Goal: Task Accomplishment & Management: Manage account settings

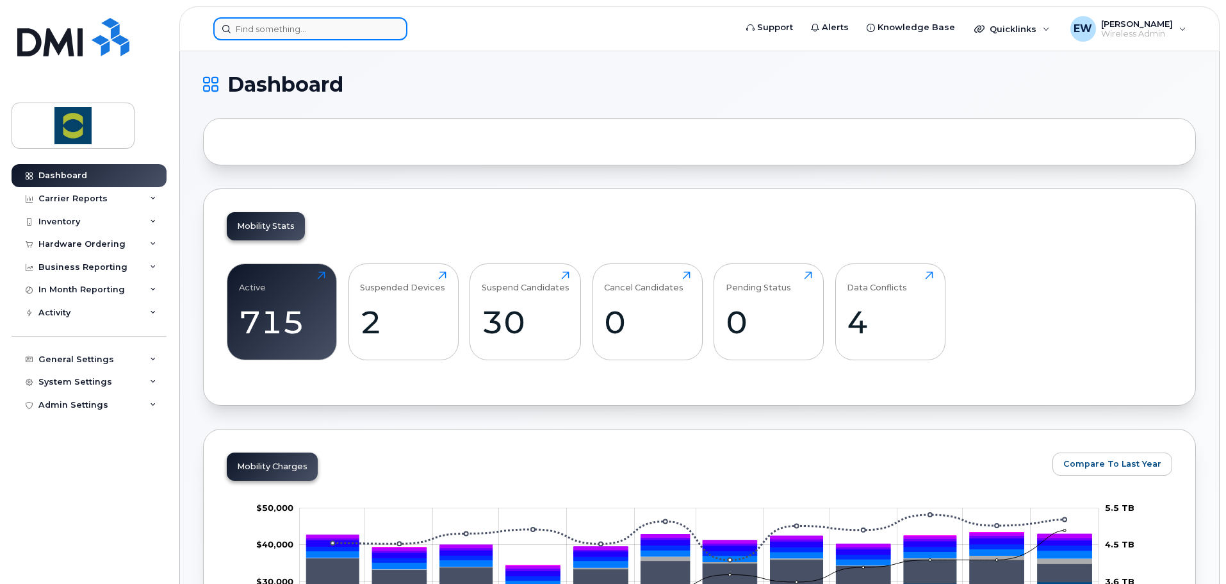
click at [269, 26] on input at bounding box center [310, 28] width 194 height 23
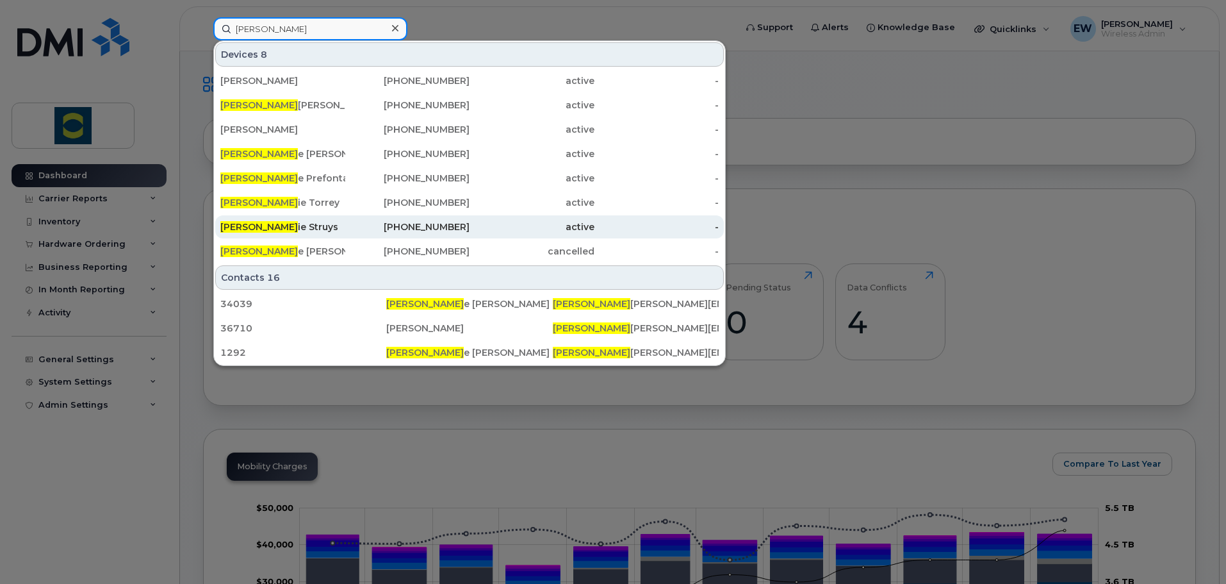
type input "[PERSON_NAME]"
click at [320, 227] on div "[PERSON_NAME] ie Struys" at bounding box center [282, 226] width 125 height 13
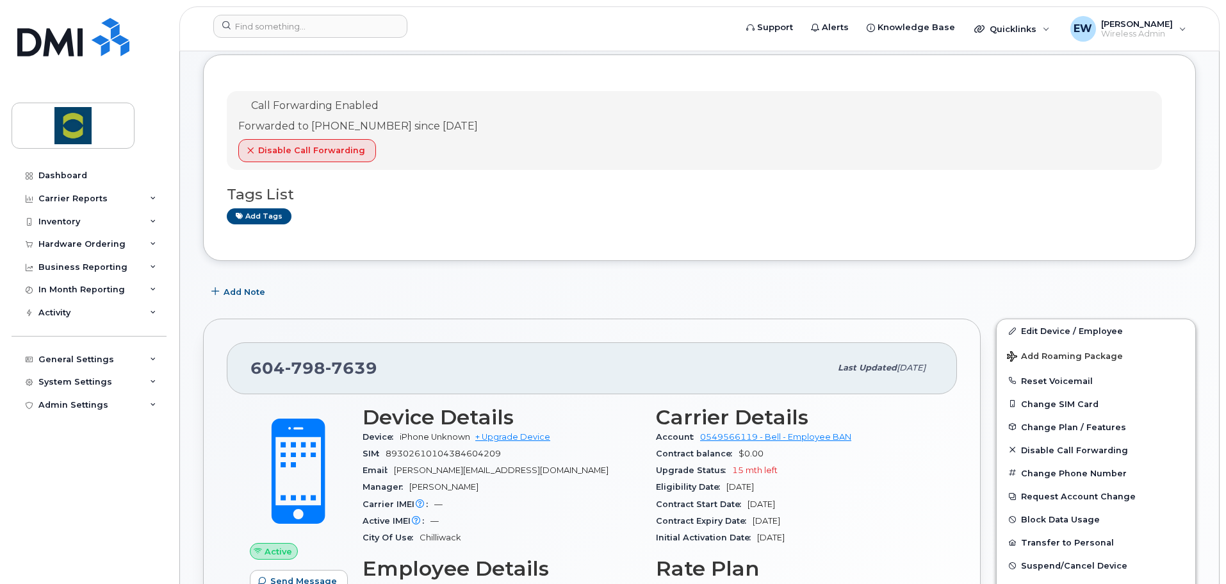
scroll to position [128, 0]
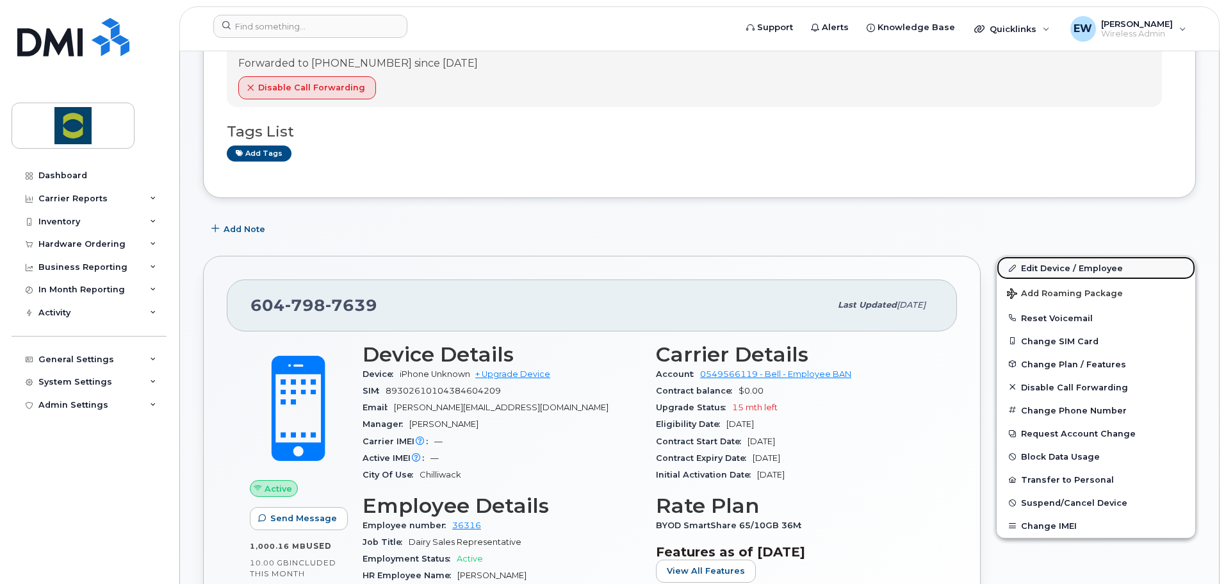
click at [1050, 268] on link "Edit Device / Employee" at bounding box center [1096, 267] width 199 height 23
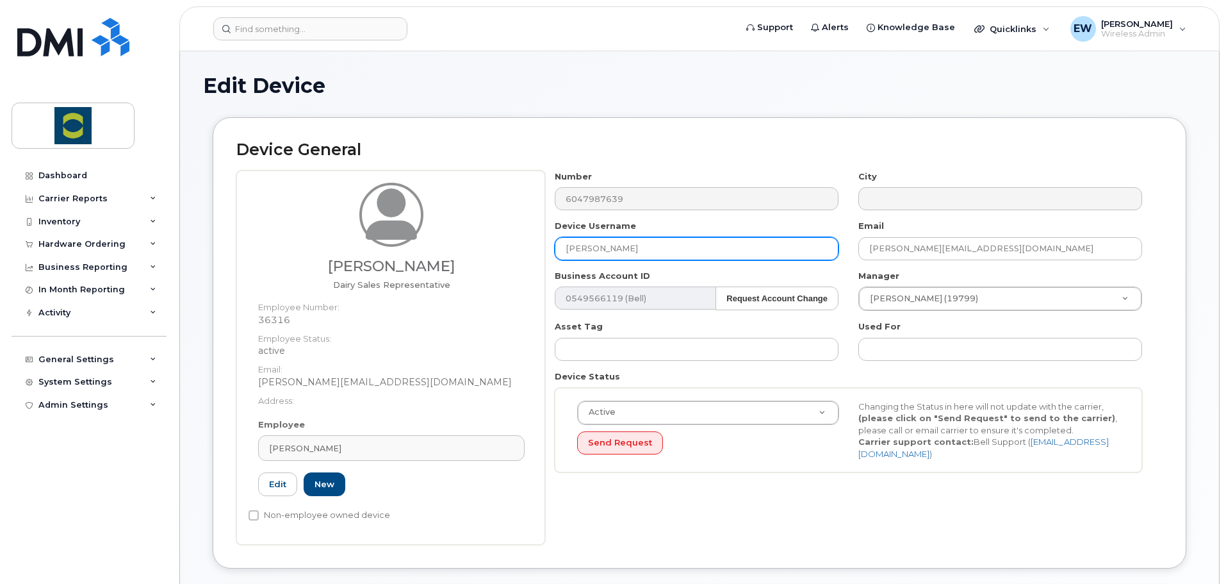
click at [667, 251] on input "[PERSON_NAME]" at bounding box center [697, 248] width 284 height 23
drag, startPoint x: 684, startPoint y: 248, endPoint x: 157, endPoint y: 276, distance: 528.1
click at [616, 249] on input "Teigan Dufor" at bounding box center [697, 248] width 284 height 23
type input "Teigan Dufour"
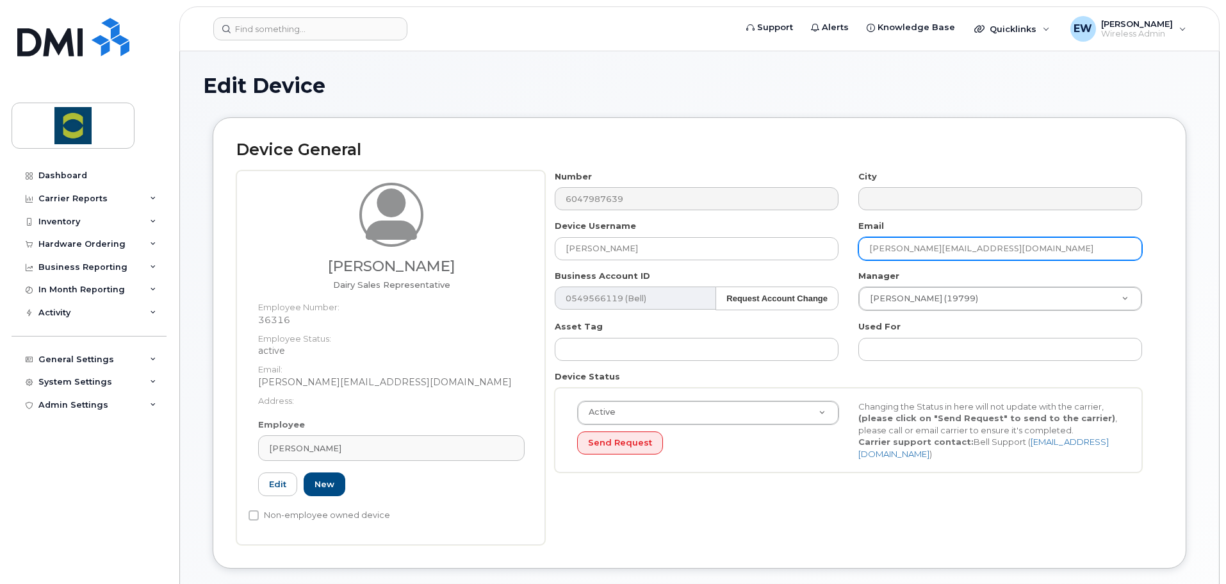
click at [936, 251] on input "stephanie.struys@trouwnutrition.com" at bounding box center [1001, 248] width 284 height 23
click at [274, 481] on link "Edit" at bounding box center [277, 484] width 39 height 24
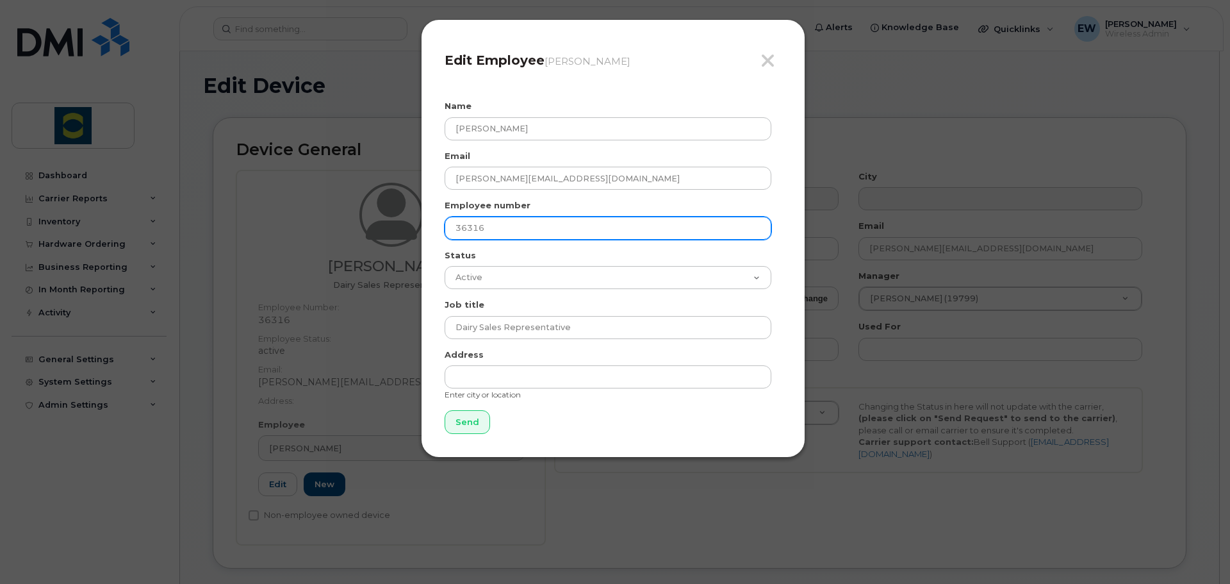
click at [757, 61] on h4 "Edit Employee Stephanie Struys" at bounding box center [613, 60] width 337 height 15
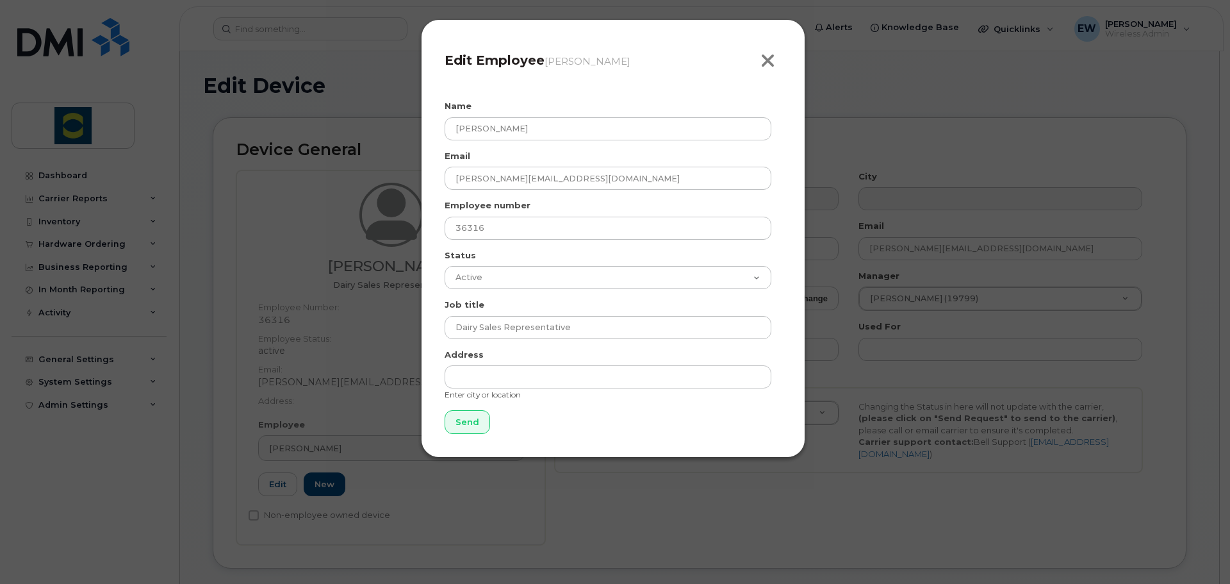
click at [771, 59] on icon "button" at bounding box center [768, 60] width 15 height 19
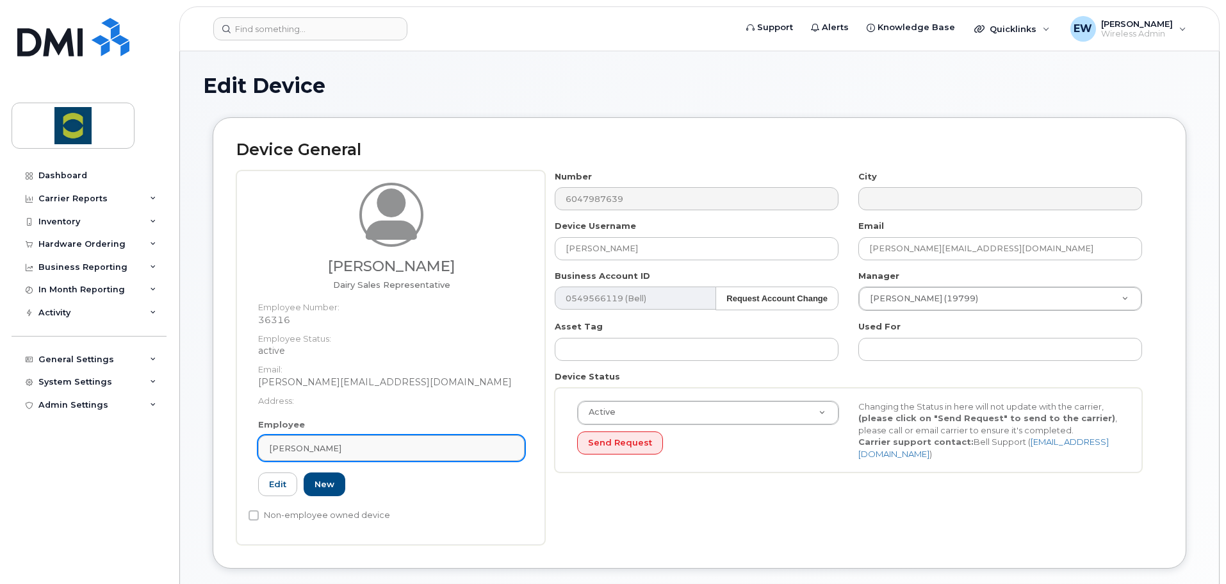
click at [396, 440] on link "Stephanie Struys" at bounding box center [391, 448] width 267 height 26
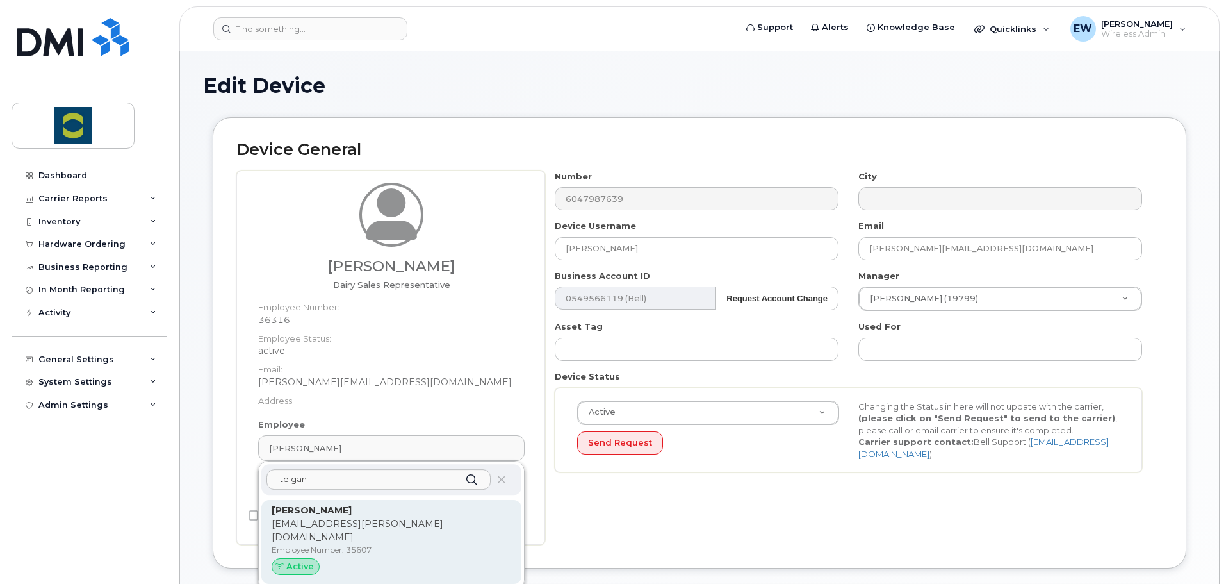
type input "teigan"
click at [355, 520] on p "teigan.dufour@trouwnutrition.com" at bounding box center [392, 530] width 240 height 27
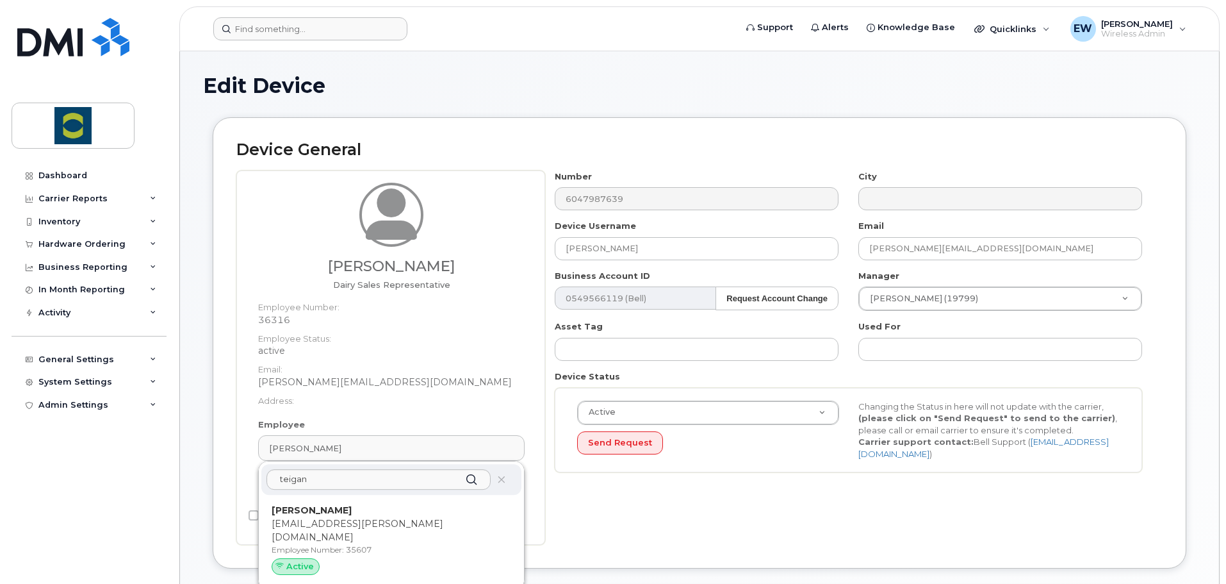
type input "35607"
type input "teigan.dufour@trouwnutrition.com"
type input "24380198"
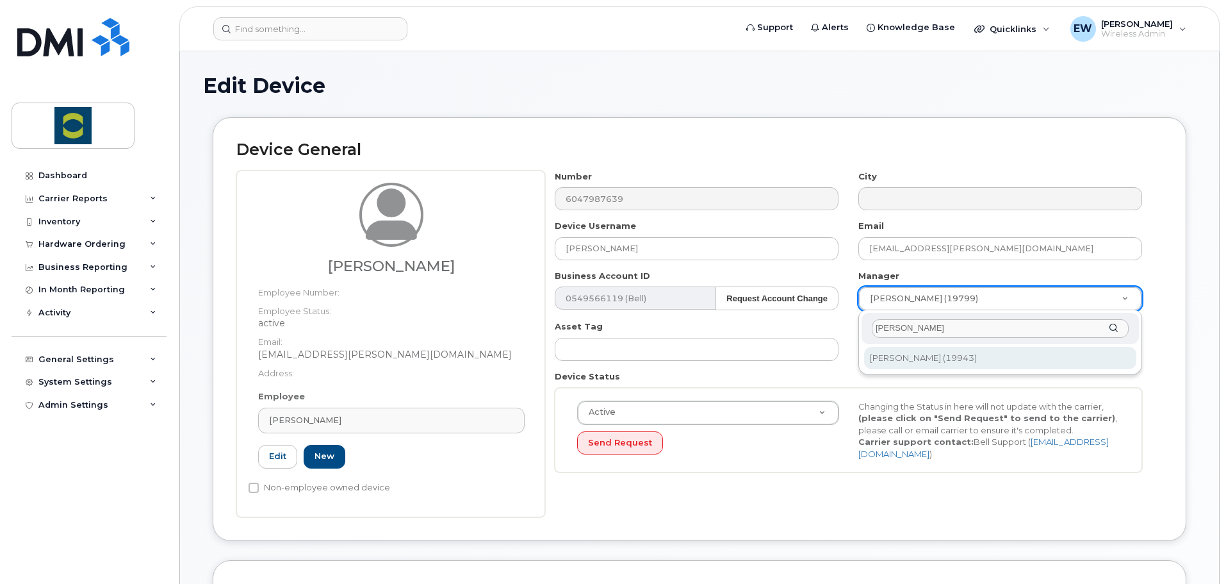
type input "braden"
type input "1985028"
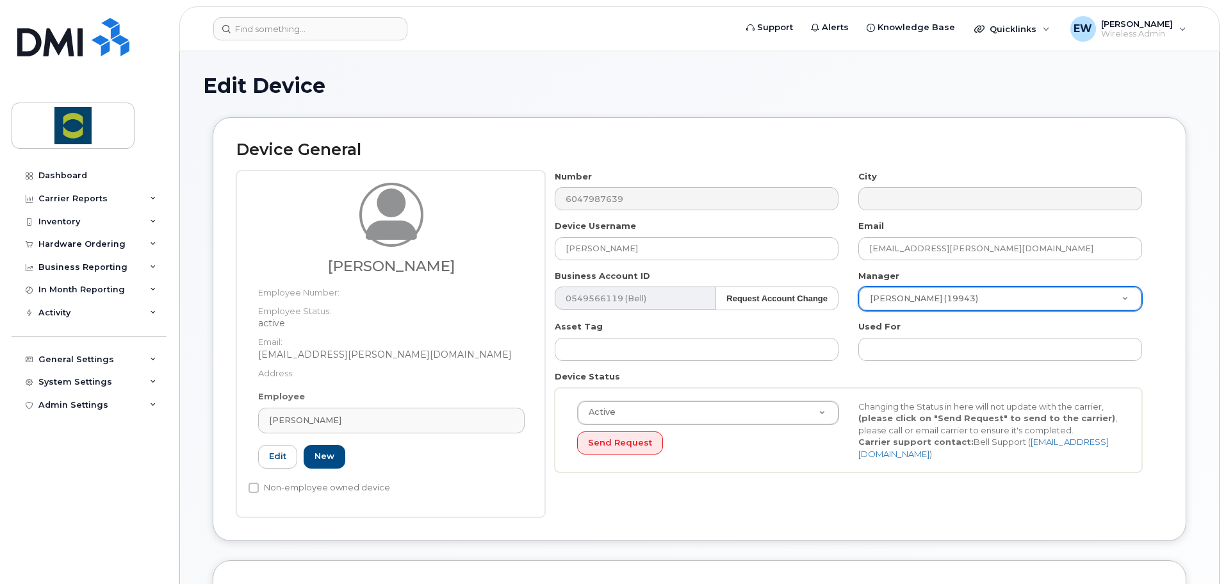
click at [781, 488] on div "Number 6047987639 City Device Username Teigan Dufour Email teigan.dufour@trouwn…" at bounding box center [854, 343] width 618 height 347
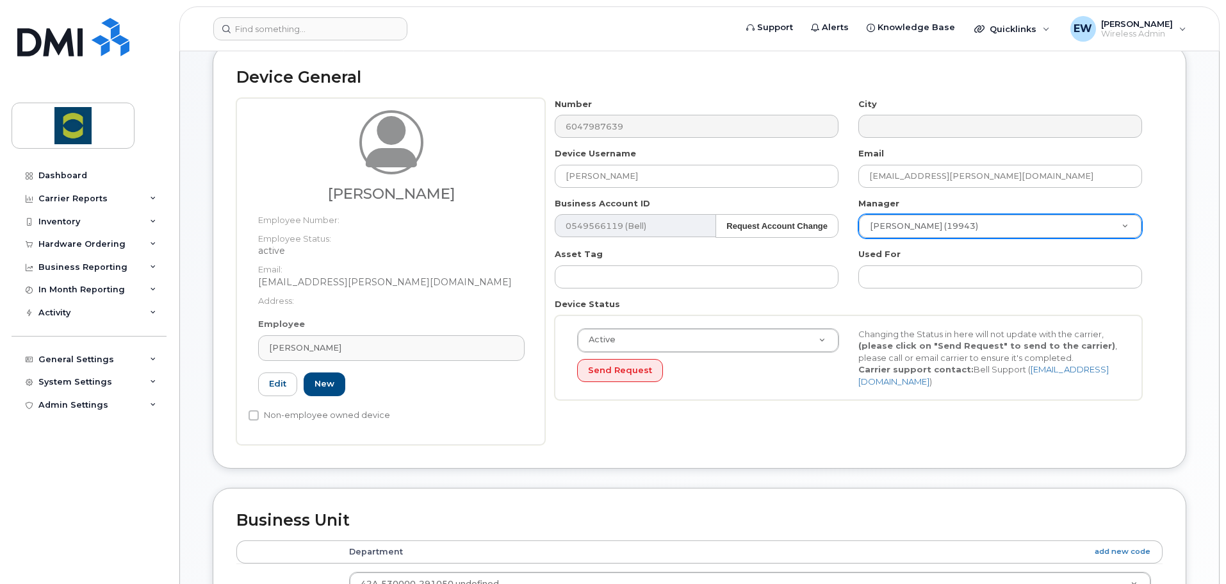
scroll to position [384, 0]
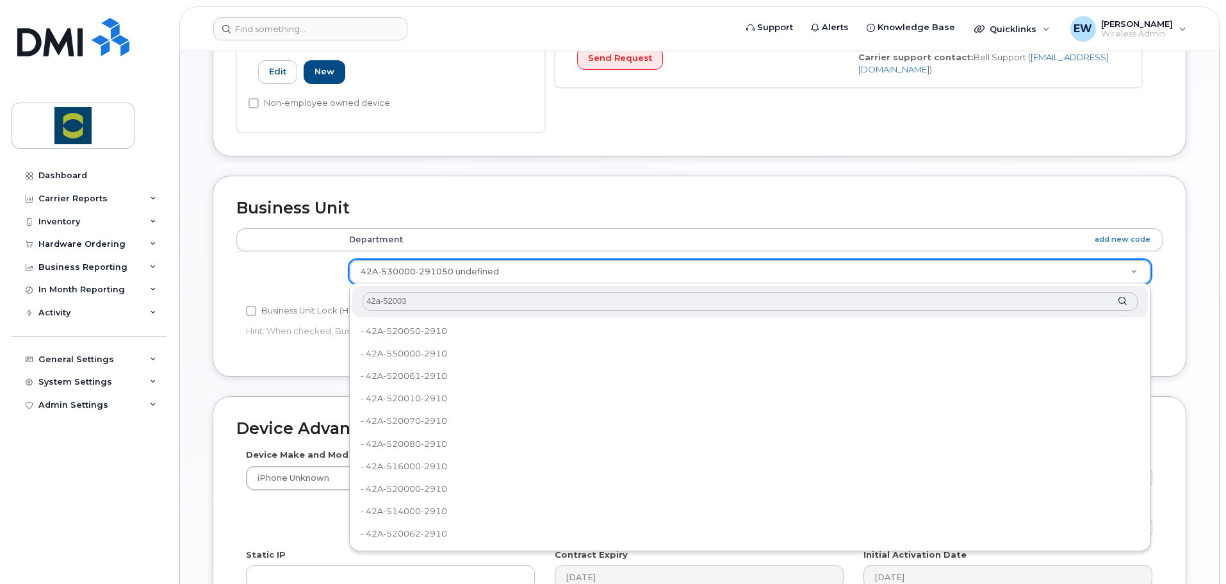
type input "42a-520035"
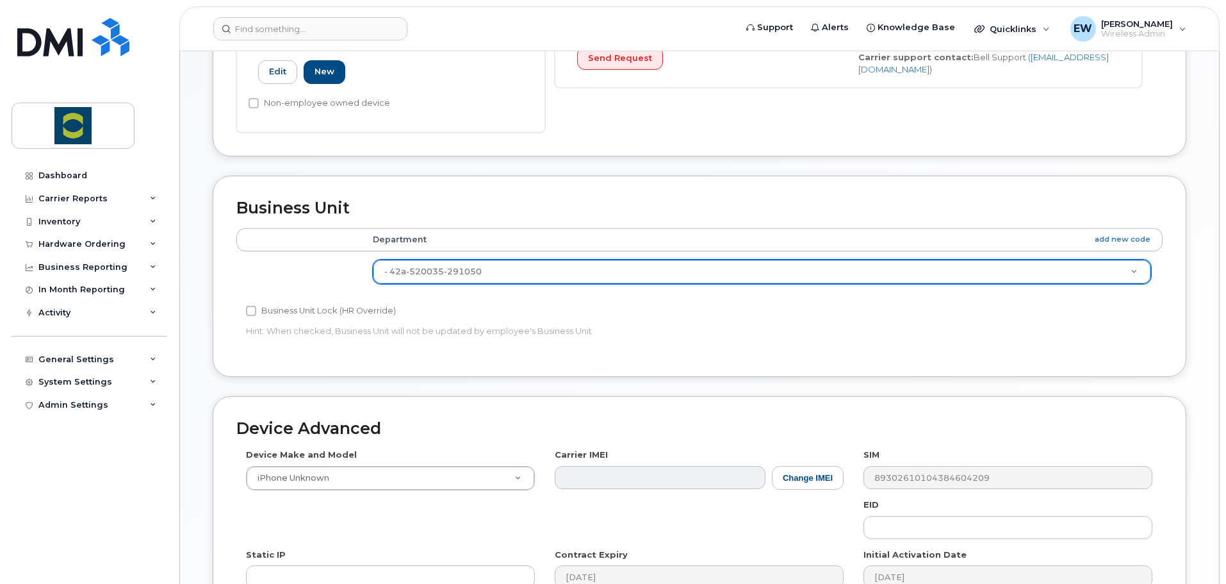
type input "35358320"
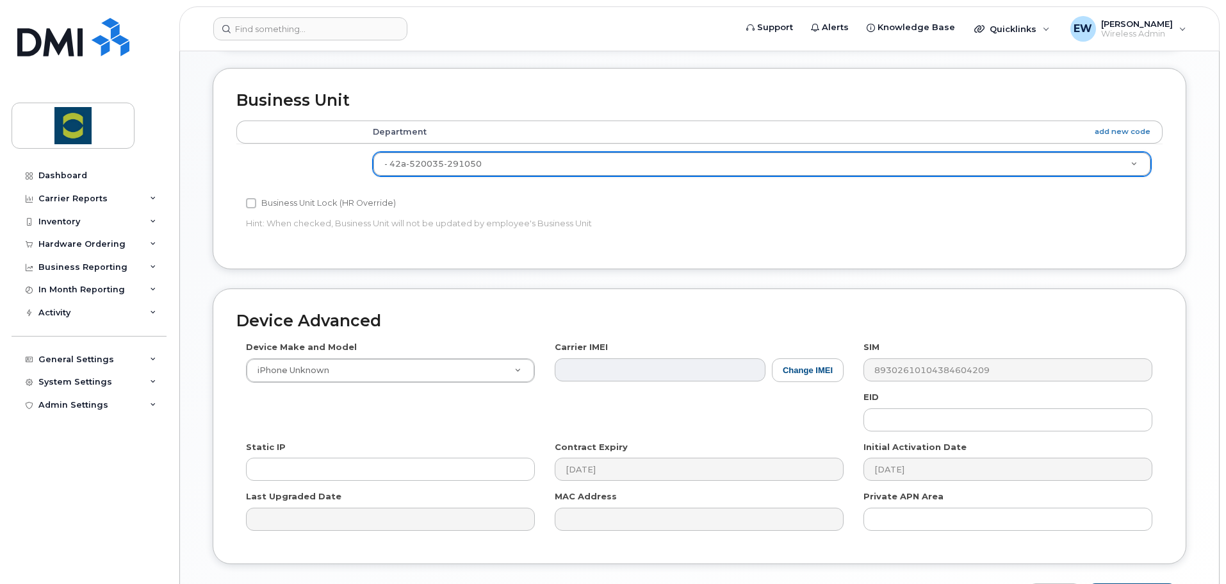
scroll to position [579, 0]
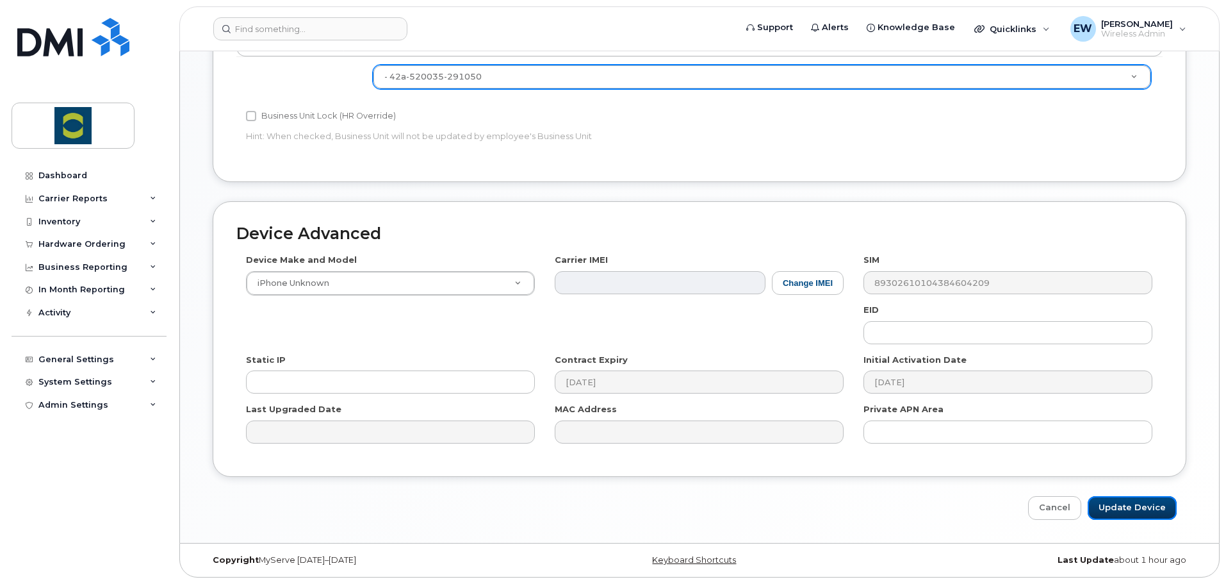
drag, startPoint x: 1132, startPoint y: 507, endPoint x: 1121, endPoint y: 531, distance: 25.8
click at [1132, 507] on input "Update Device" at bounding box center [1132, 508] width 89 height 24
type input "Saving..."
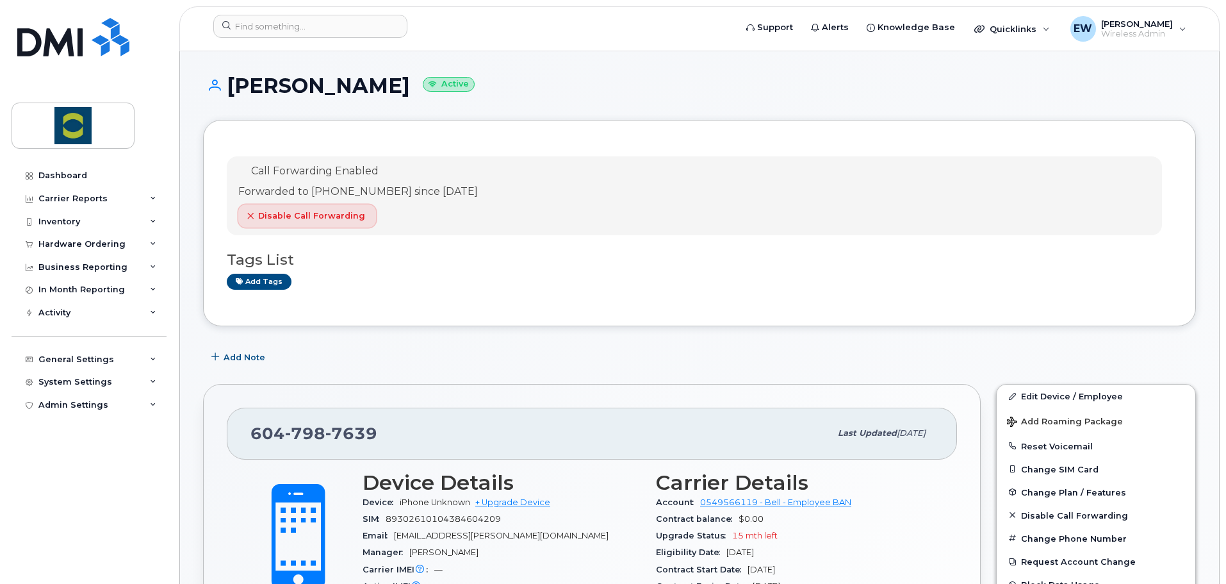
click at [333, 220] on span "Disable Call Forwarding" at bounding box center [311, 216] width 107 height 12
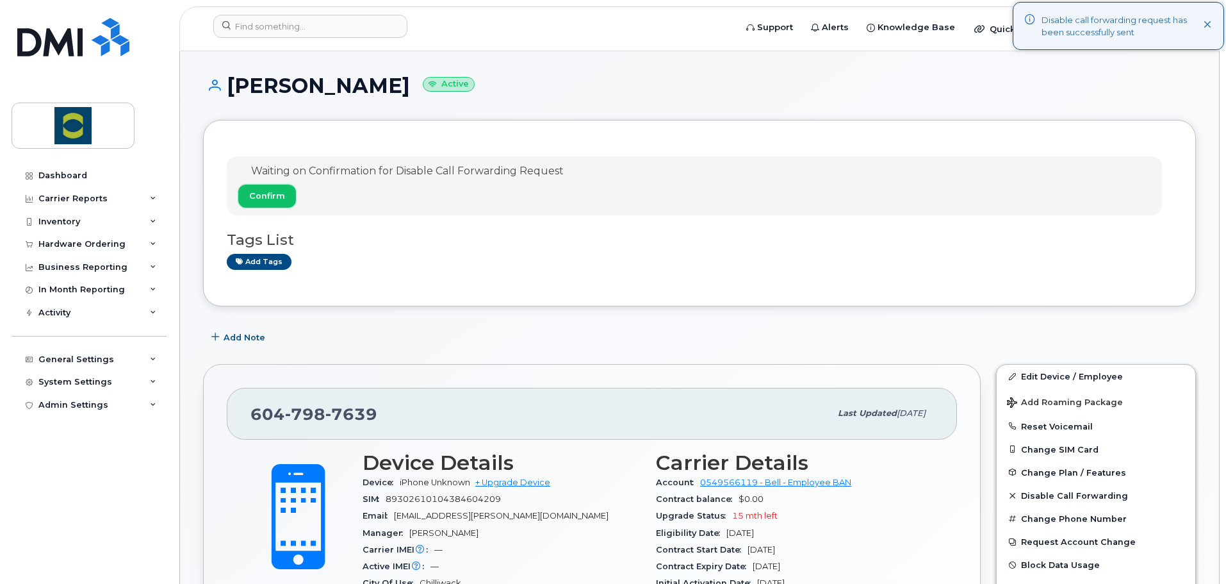
click at [281, 192] on span "Confirm" at bounding box center [267, 196] width 36 height 12
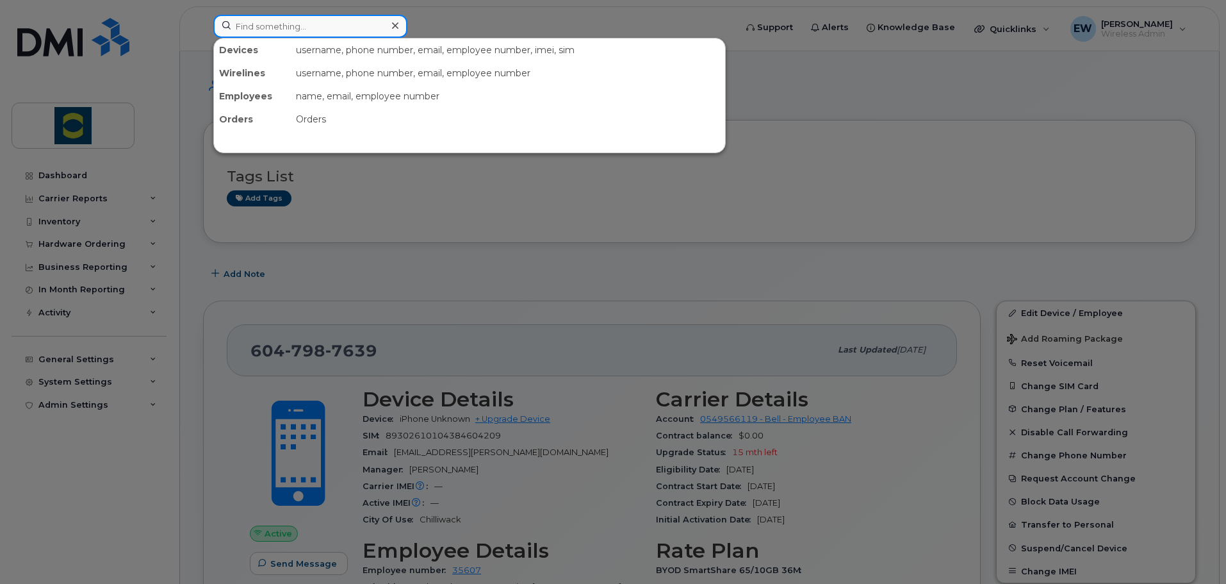
click at [330, 27] on input at bounding box center [310, 26] width 194 height 23
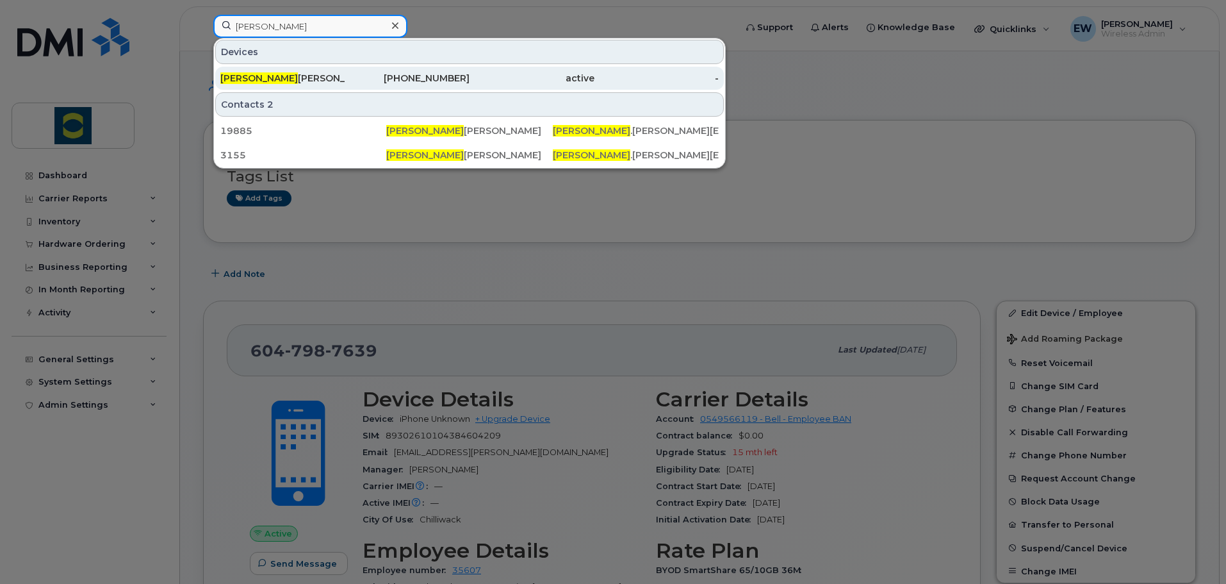
type input "leslie"
click at [282, 84] on div "Leslie Eagleton" at bounding box center [282, 78] width 125 height 13
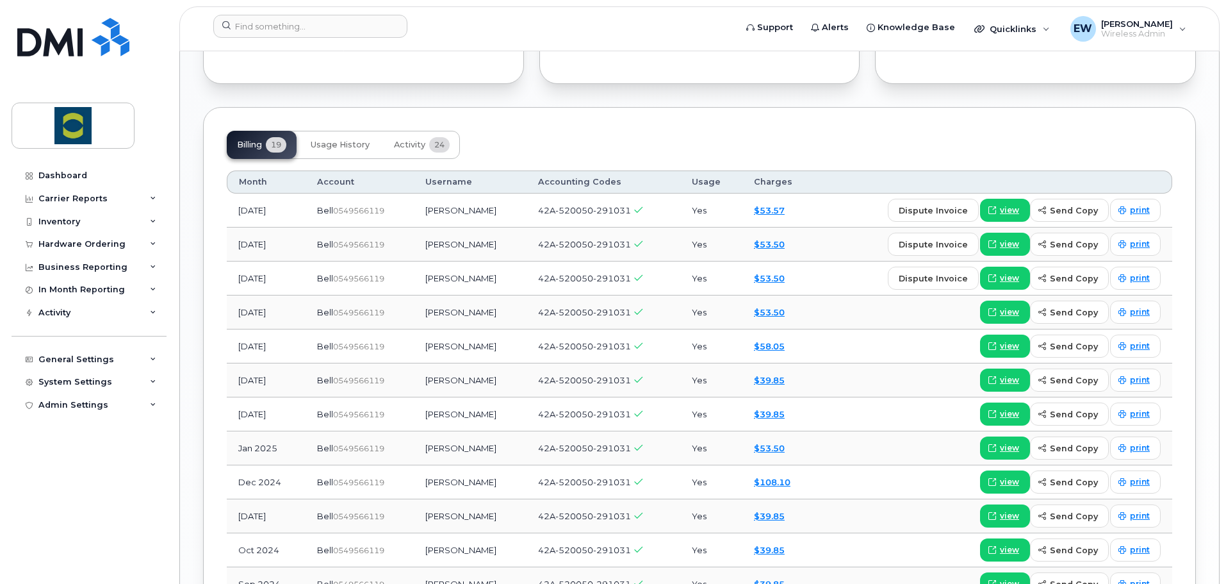
scroll to position [577, 0]
